Goal: Information Seeking & Learning: Learn about a topic

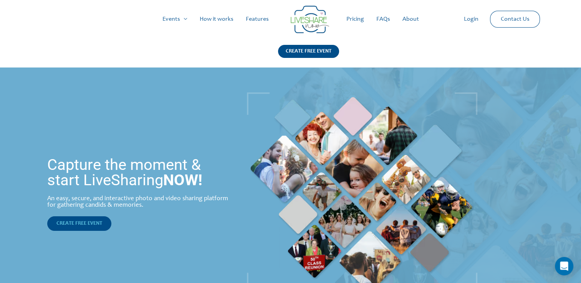
click at [97, 227] on span "CREATE FREE EVENT" at bounding box center [79, 223] width 46 height 5
click at [220, 17] on link "How it works" at bounding box center [216, 19] width 46 height 25
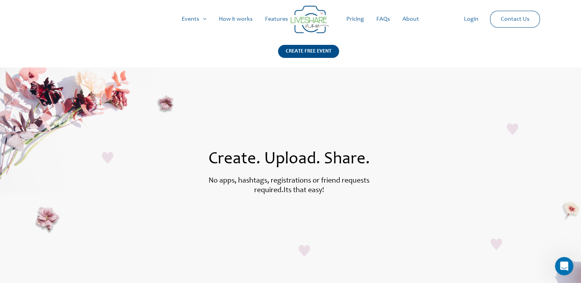
click at [353, 21] on link "Pricing" at bounding box center [355, 19] width 30 height 25
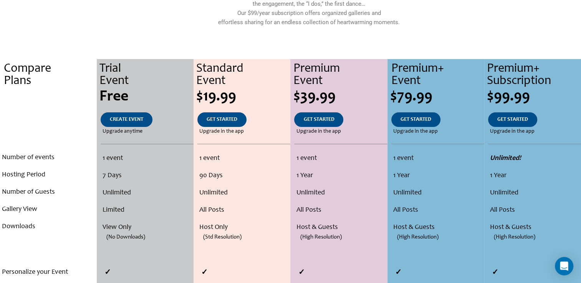
scroll to position [121, 0]
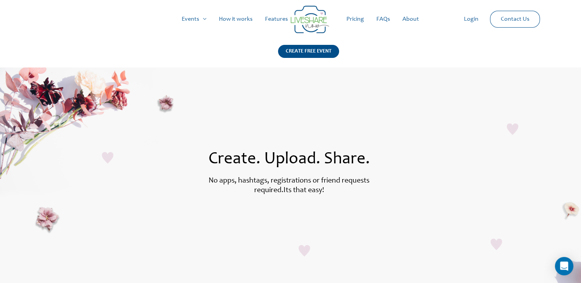
click at [224, 245] on section "Create. Upload. Share. No apps, hashtags, registrations or friend requests requ…" at bounding box center [290, 186] width 581 height 236
click at [304, 24] on img at bounding box center [310, 20] width 38 height 28
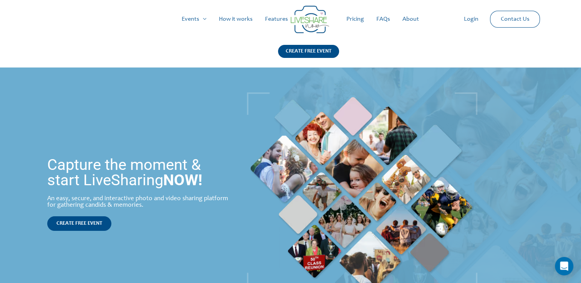
click at [362, 18] on link "Pricing" at bounding box center [355, 19] width 30 height 25
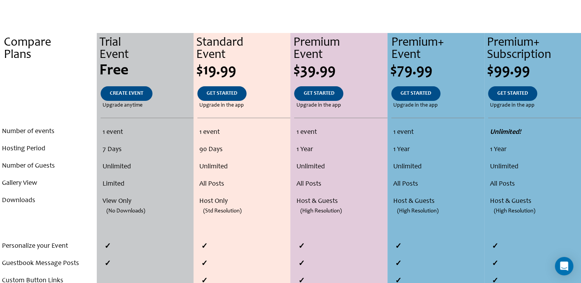
scroll to position [147, 0]
